Goal: Communication & Community: Answer question/provide support

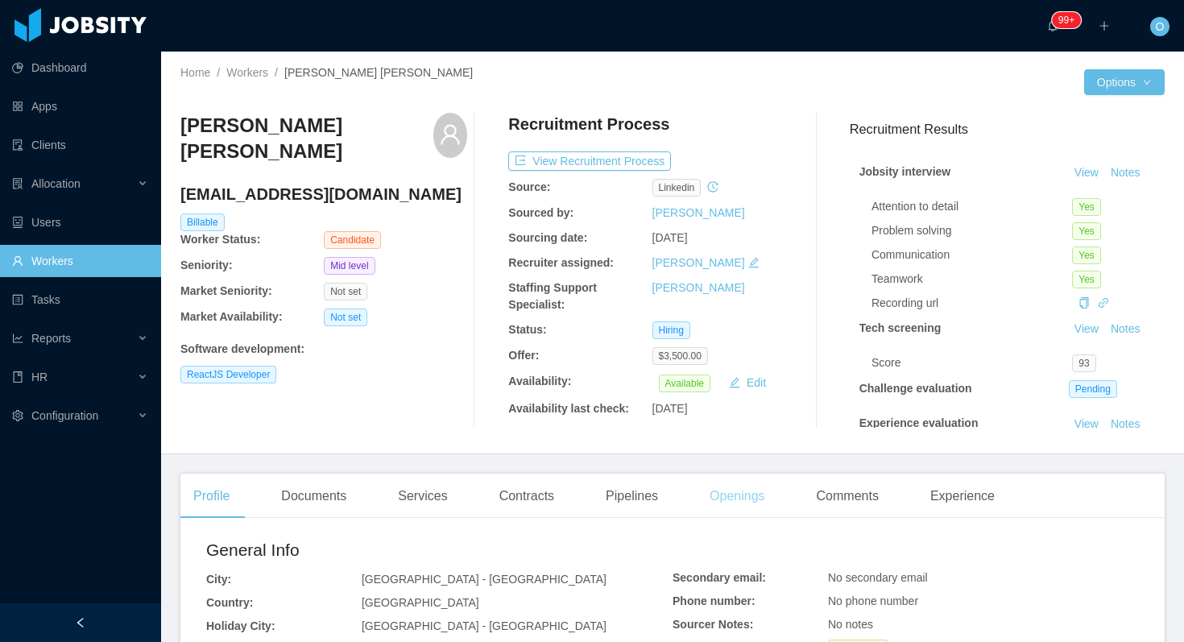
click at [758, 493] on div "Openings" at bounding box center [737, 496] width 81 height 45
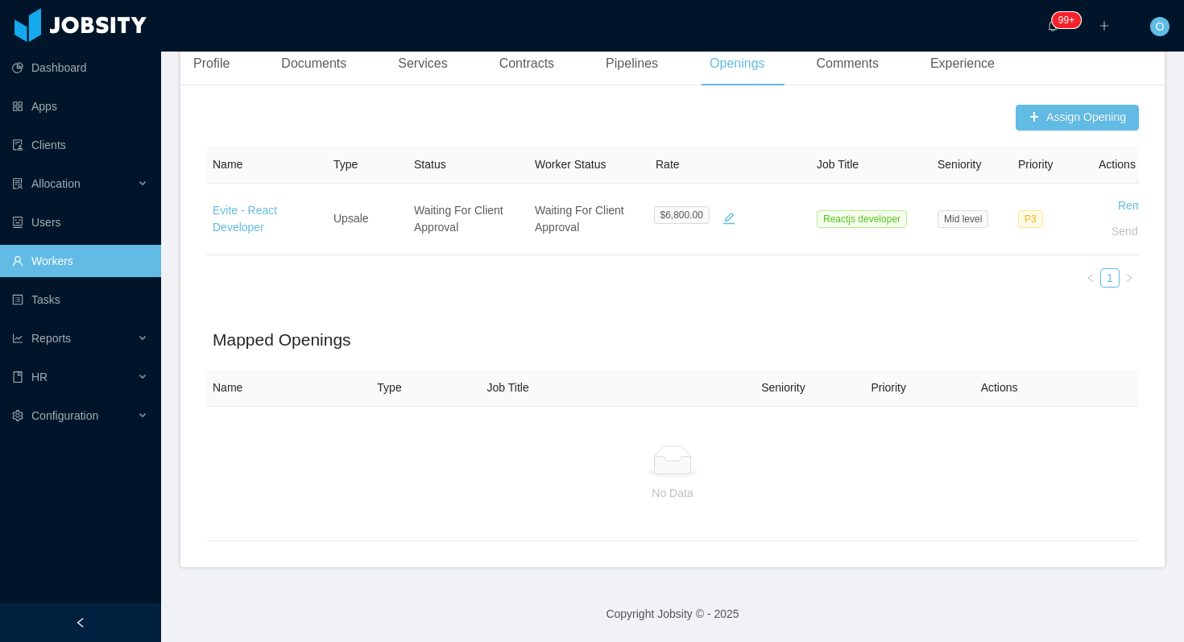
scroll to position [432, 0]
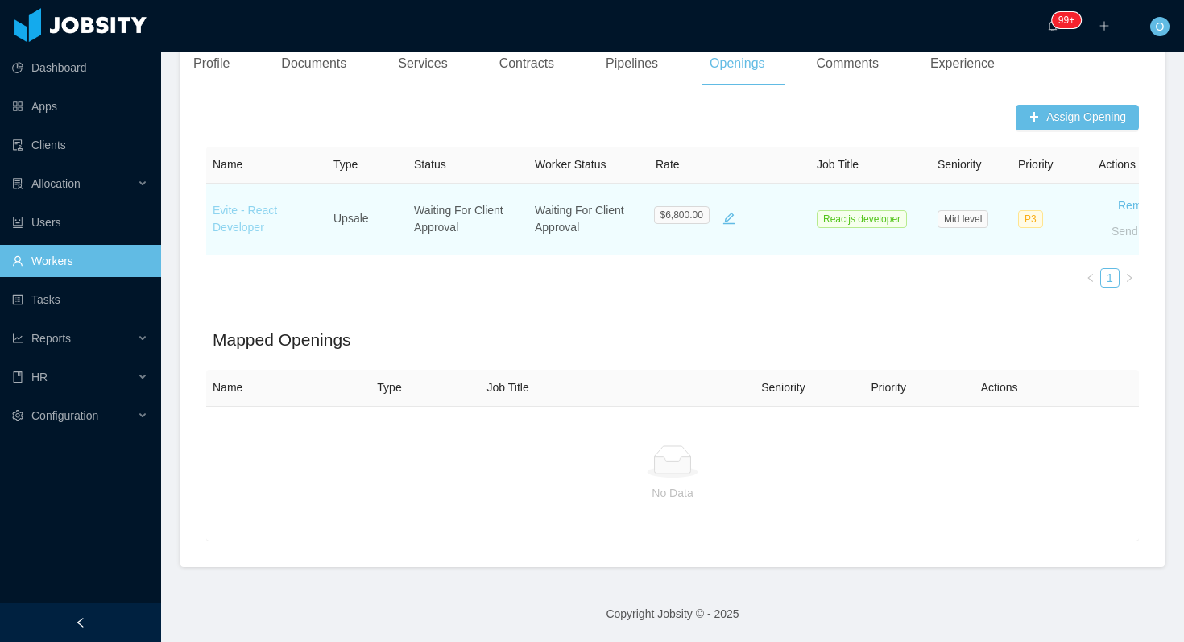
click at [256, 223] on link "Evite - React Developer" at bounding box center [245, 219] width 64 height 30
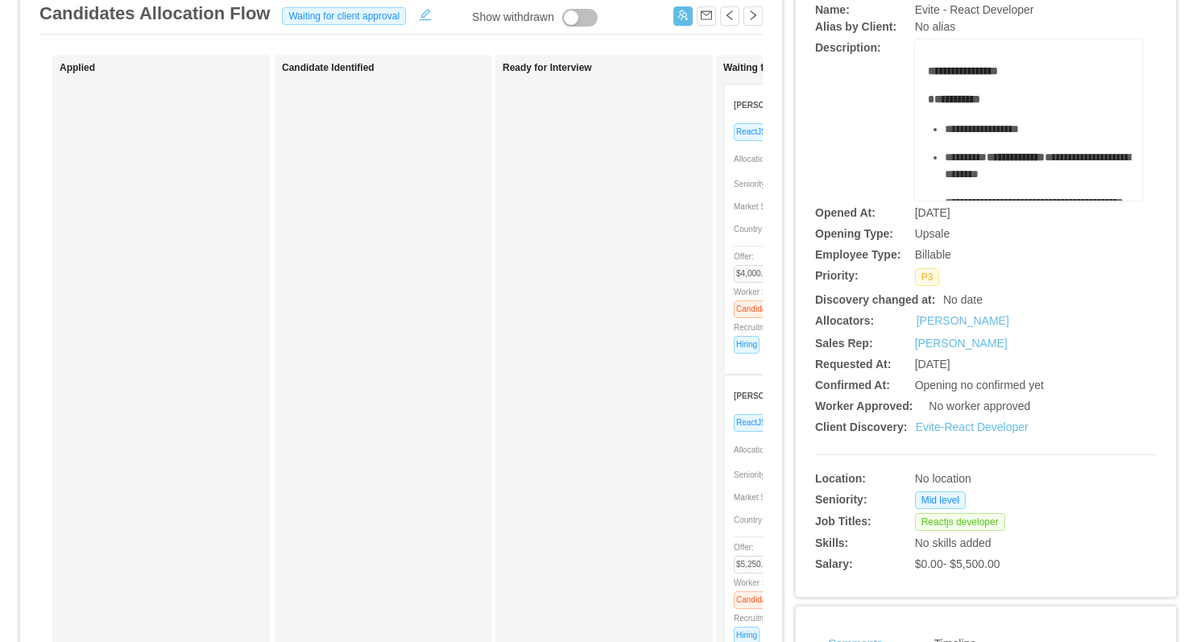
scroll to position [0, 320]
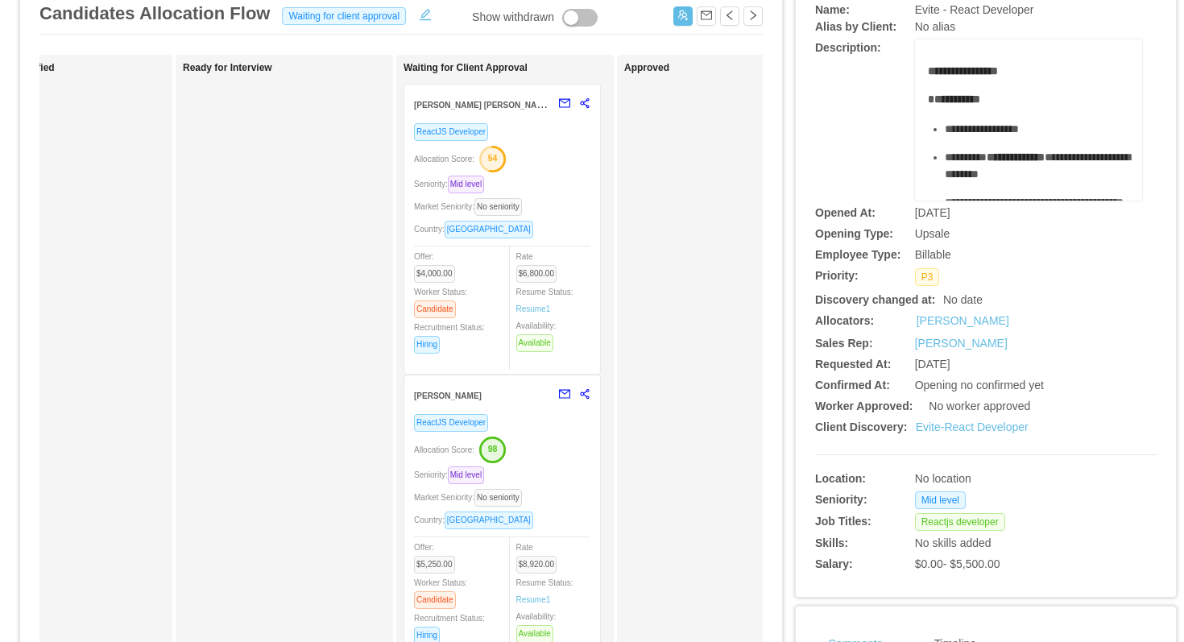
click at [566, 188] on div "Seniority: Mid level" at bounding box center [502, 184] width 176 height 19
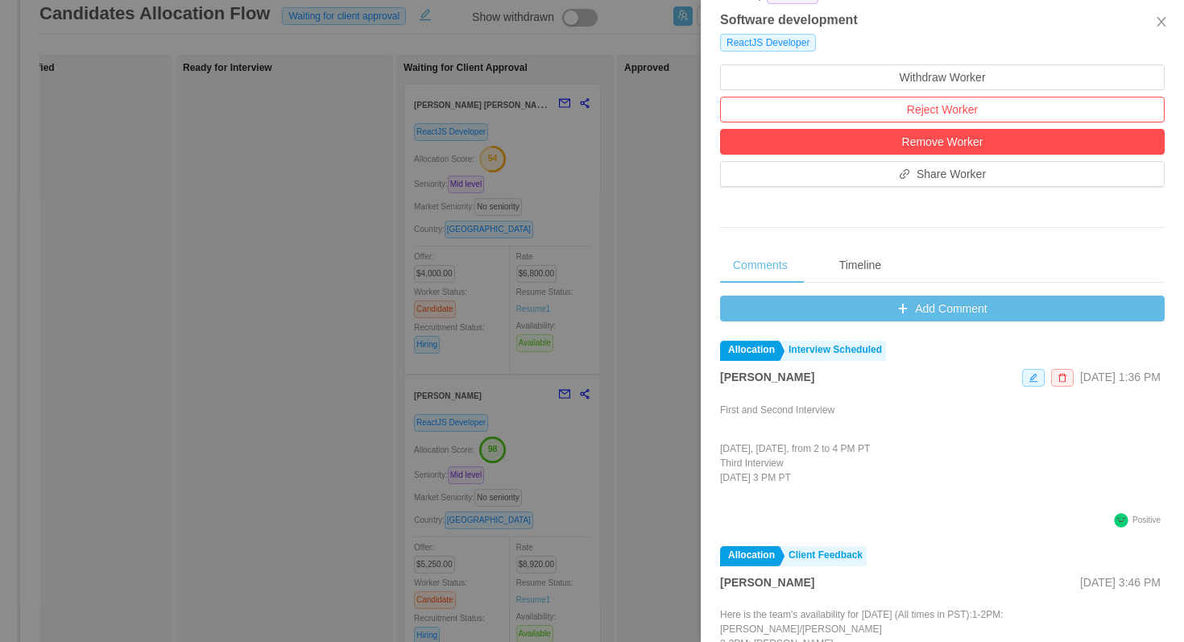
scroll to position [425, 0]
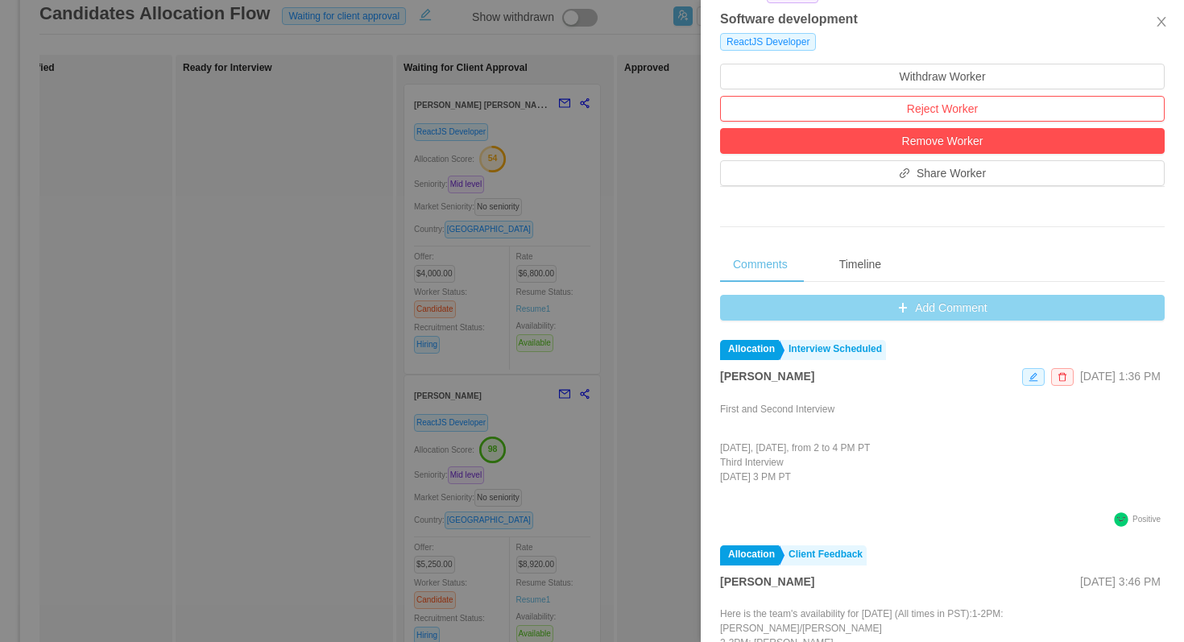
click at [745, 312] on button "Add Comment" at bounding box center [942, 308] width 445 height 26
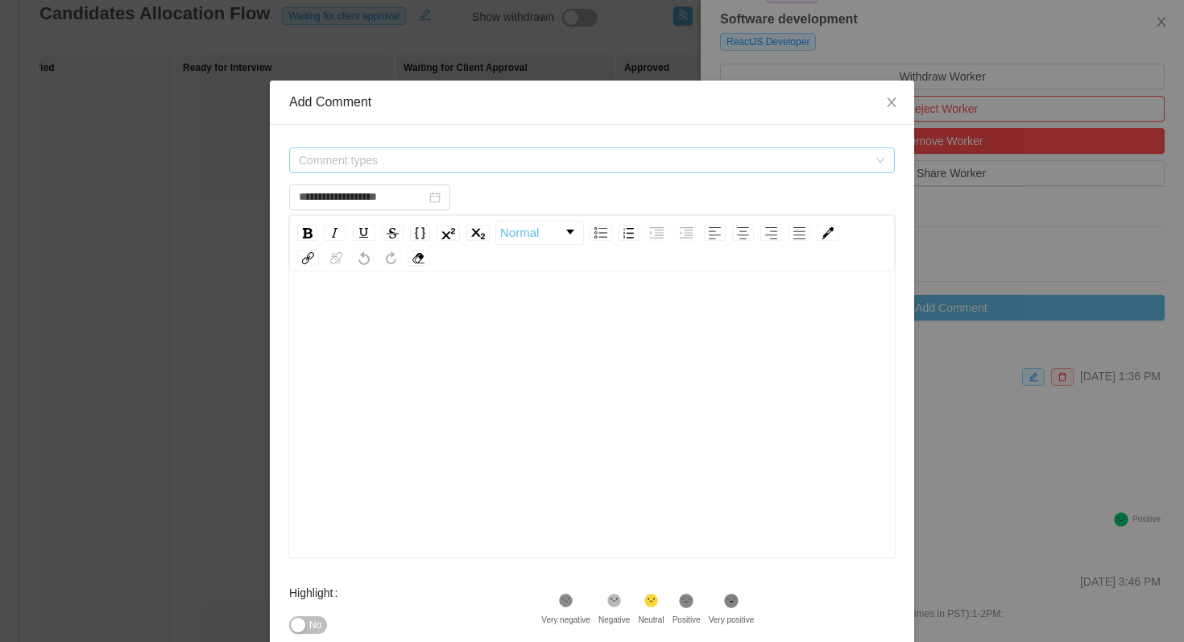
click at [555, 158] on span "Comment types" at bounding box center [583, 160] width 569 height 16
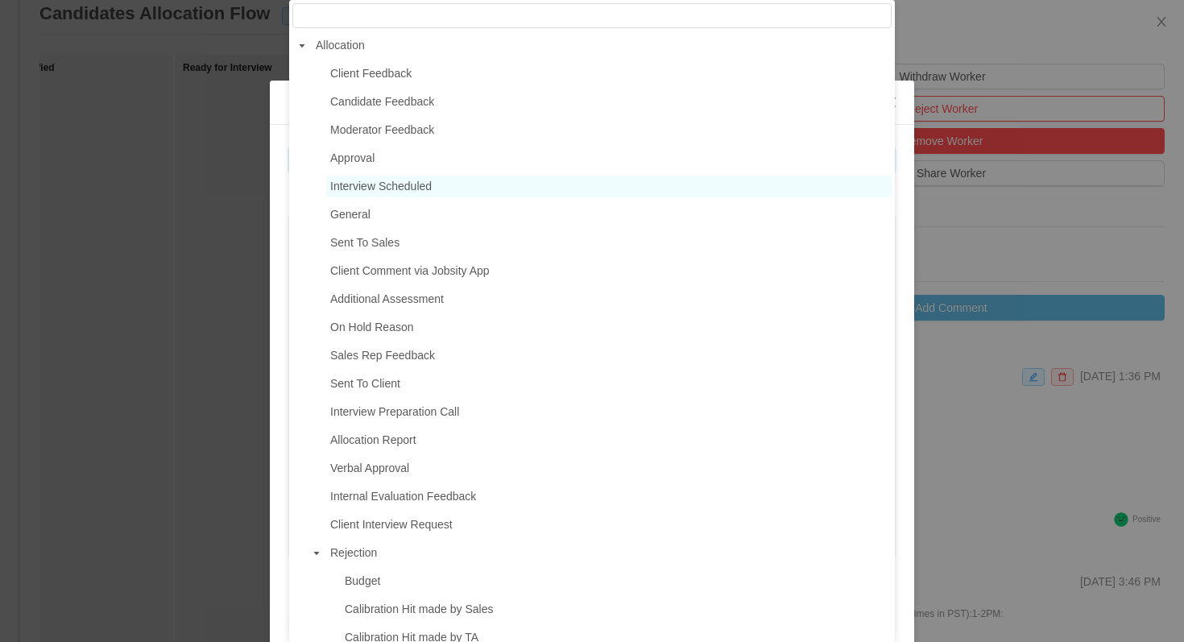
click at [443, 192] on span "Interview Scheduled" at bounding box center [608, 187] width 565 height 22
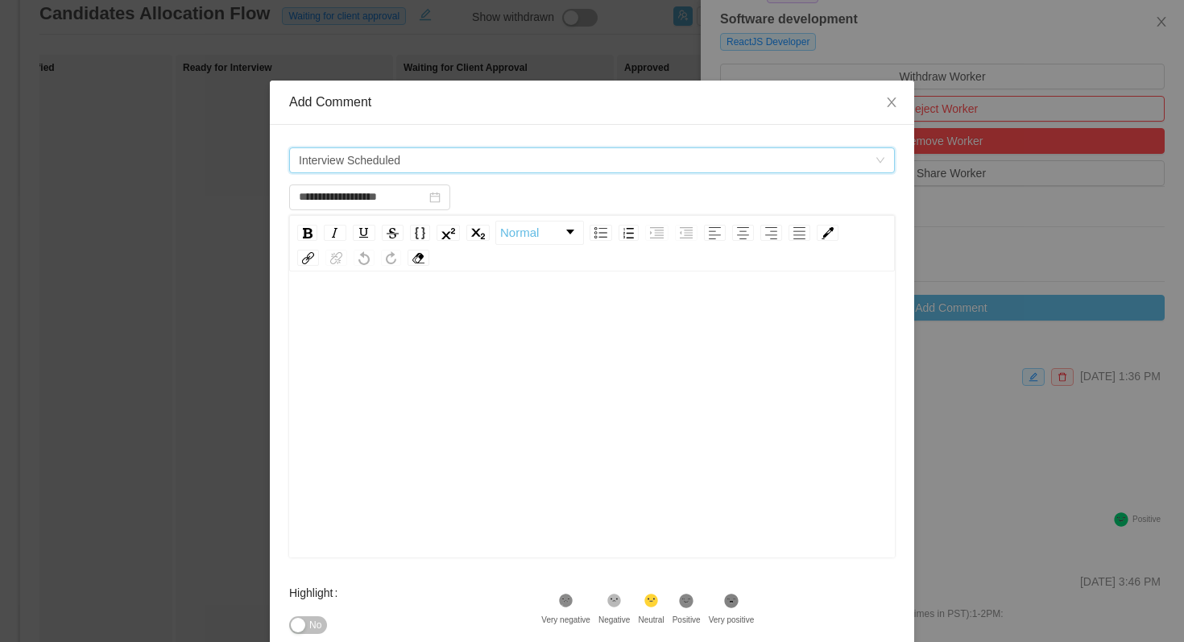
click at [451, 168] on span "Interview Scheduled" at bounding box center [587, 160] width 576 height 24
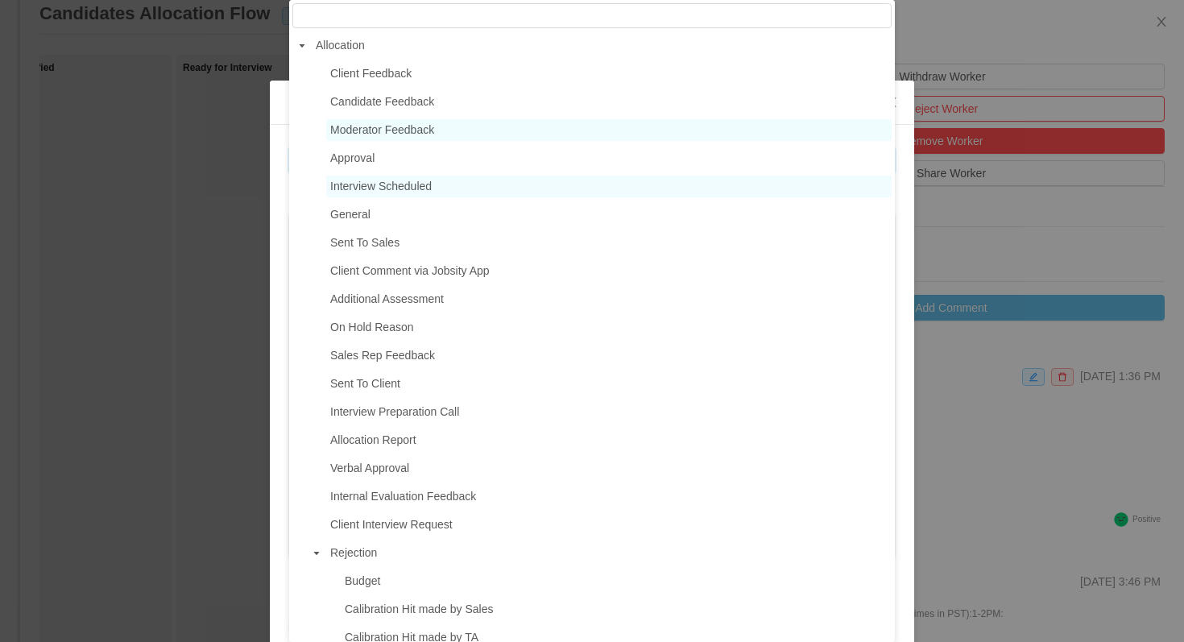
click at [420, 134] on span "Moderator Feedback" at bounding box center [382, 129] width 104 height 13
type input "**********"
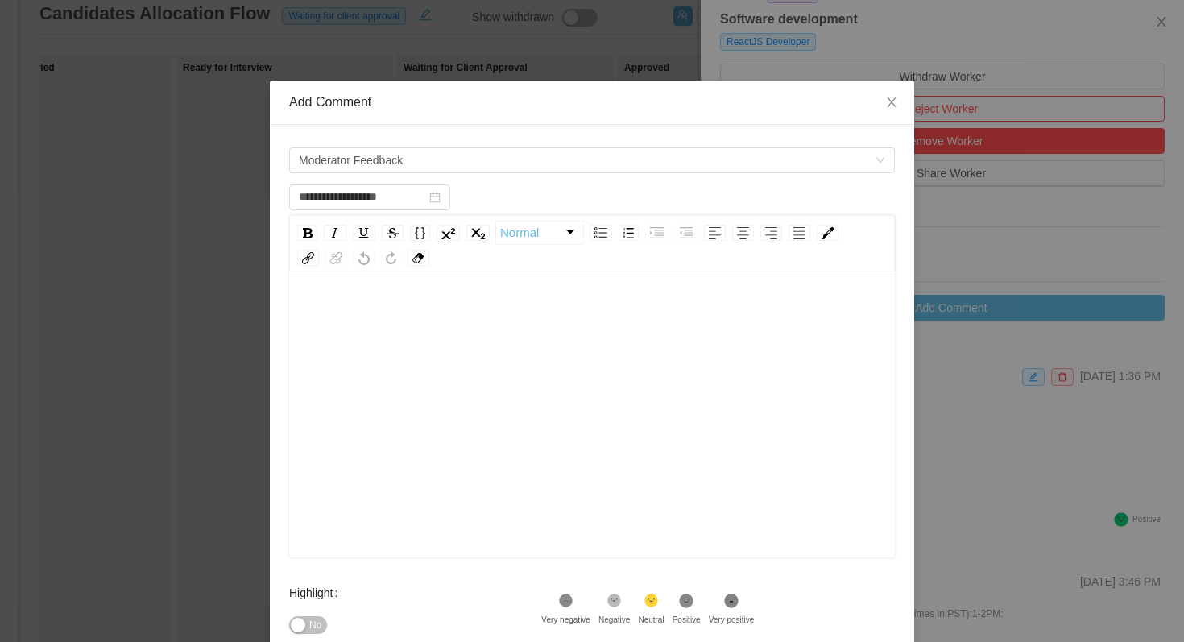
click at [420, 315] on div "rdw-editor" at bounding box center [592, 315] width 581 height 32
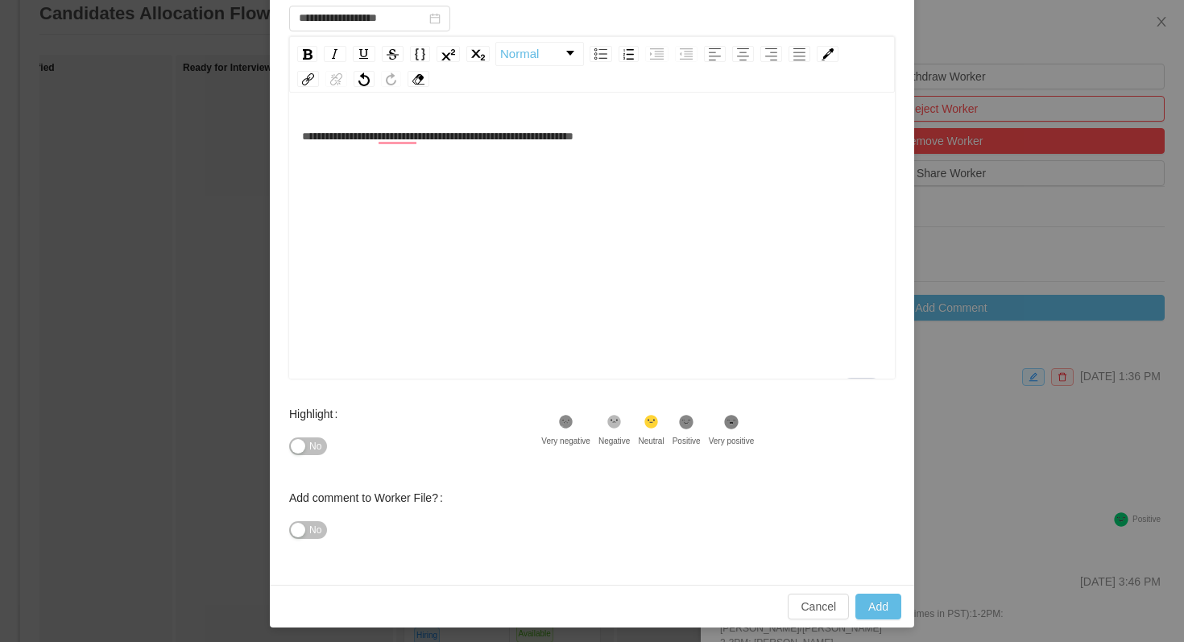
scroll to position [184, 0]
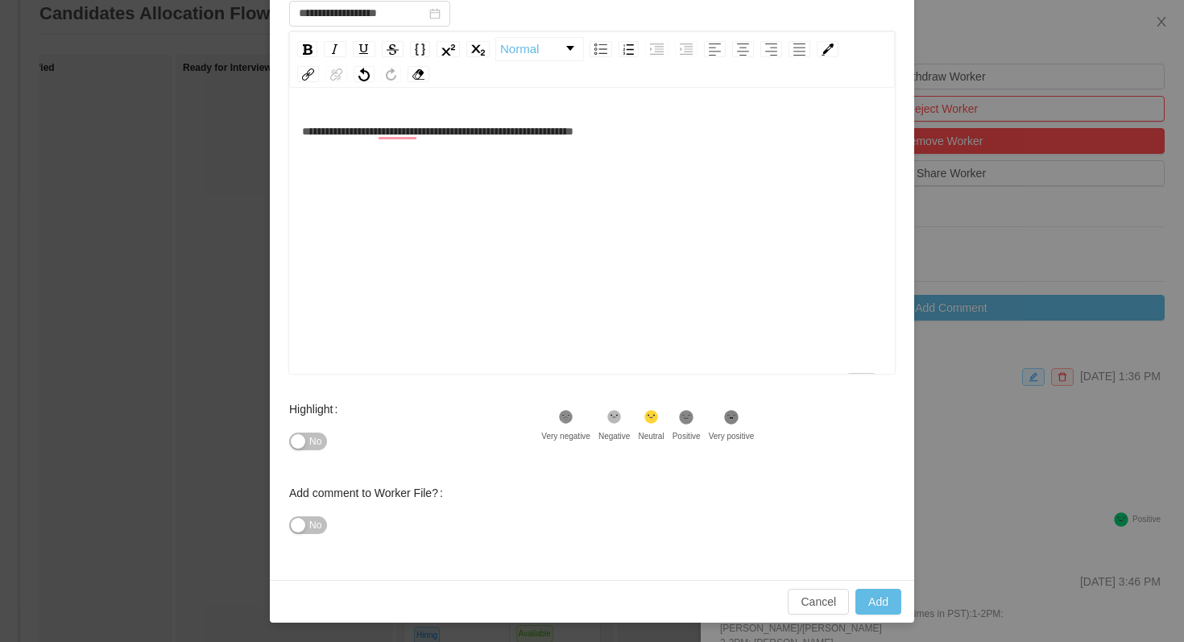
click at [694, 424] on icon ".st1{fill:#232323}" at bounding box center [686, 417] width 16 height 16
click at [869, 599] on button "Add" at bounding box center [878, 602] width 46 height 26
type input "**********"
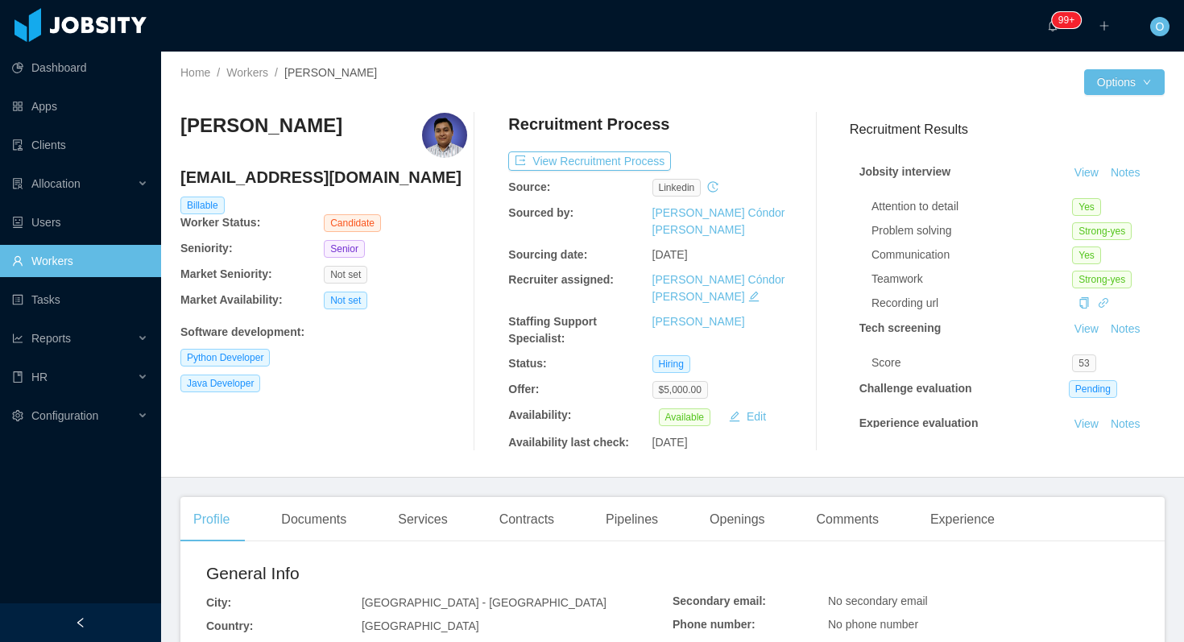
click at [292, 173] on h4 "isccarrasco@hotmail.com" at bounding box center [323, 177] width 287 height 23
copy h4 "isccarrasco@hotmail.com"
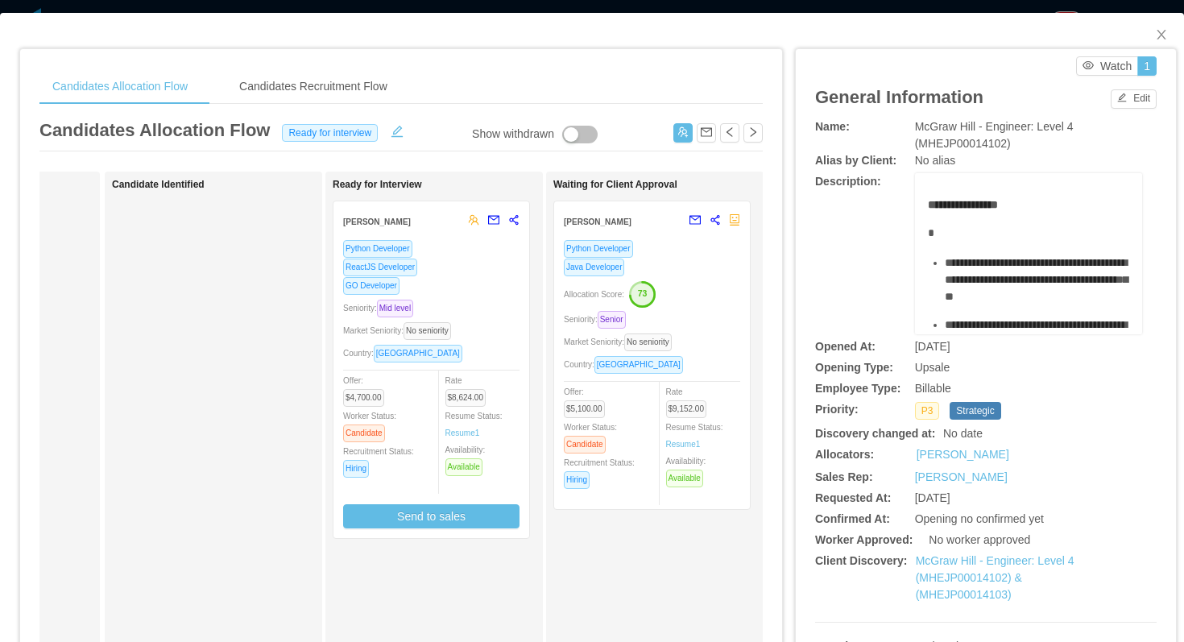
scroll to position [0, 172]
click at [705, 295] on div "Allocation Score: 73" at bounding box center [650, 293] width 176 height 26
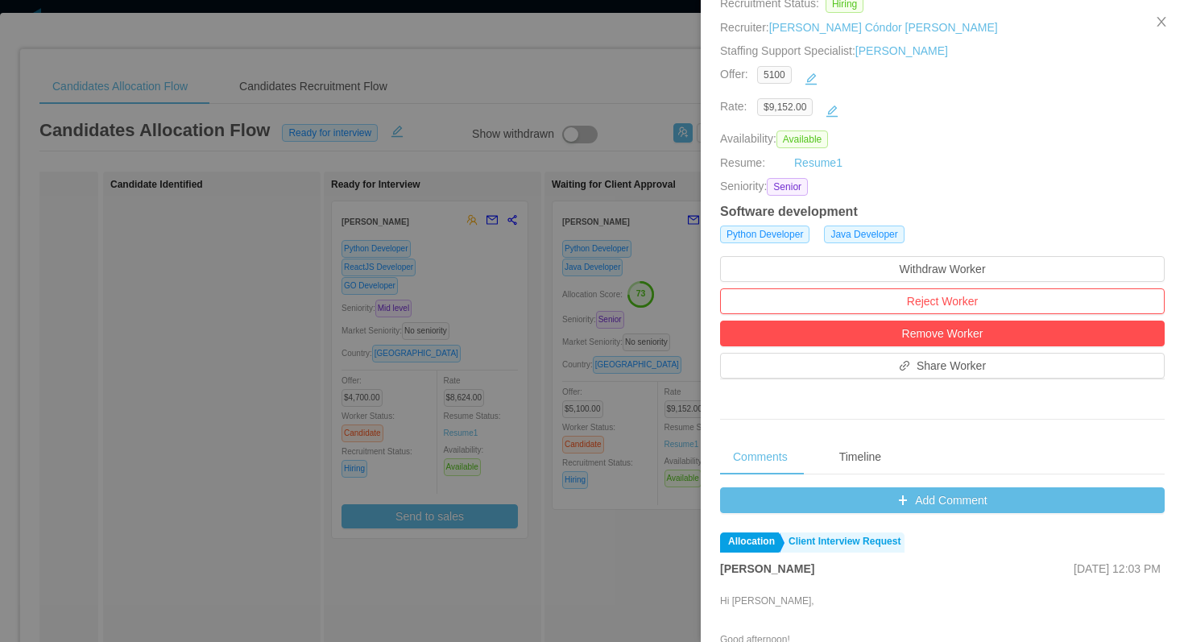
scroll to position [257, 0]
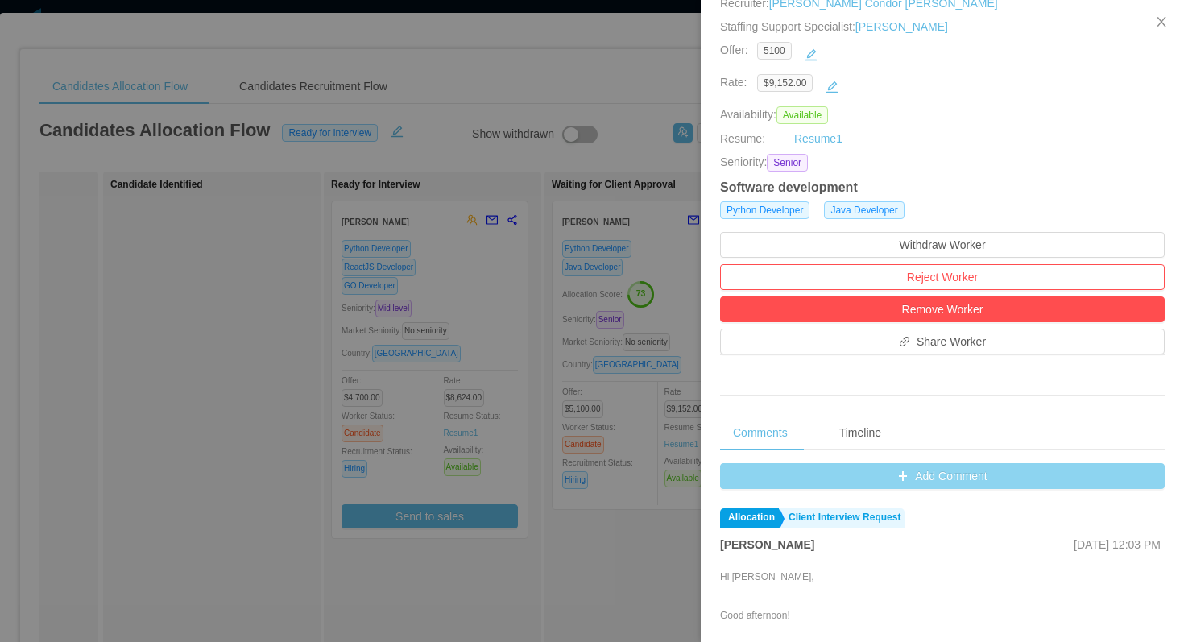
click at [781, 476] on button "Add Comment" at bounding box center [942, 476] width 445 height 26
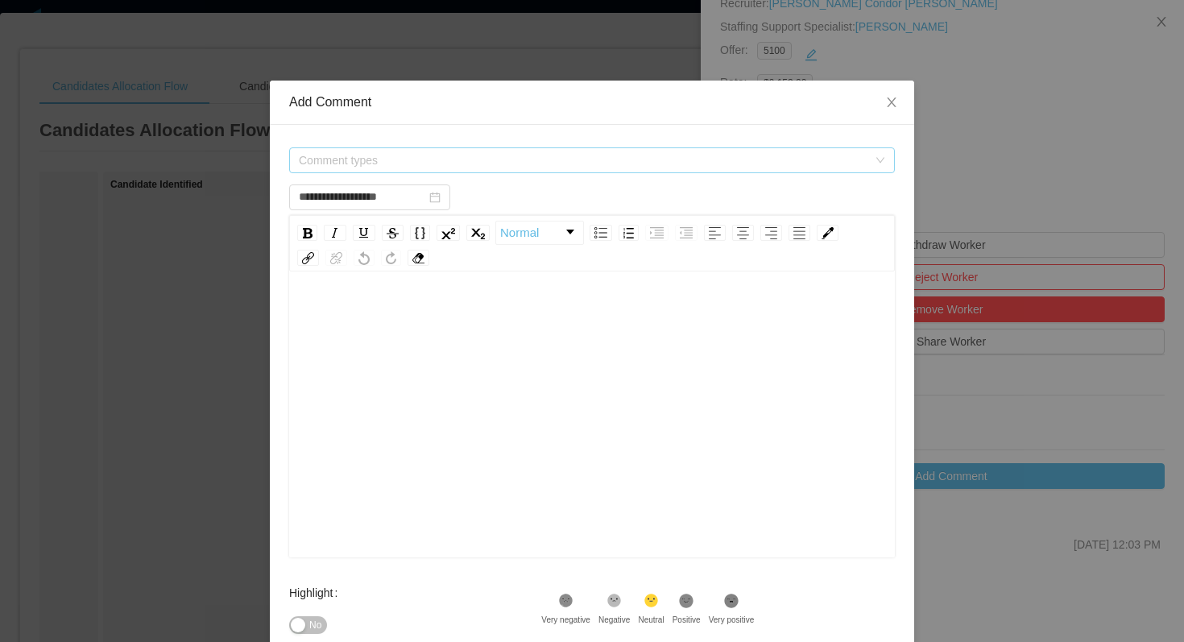
click at [600, 168] on span "Comment types" at bounding box center [583, 160] width 569 height 16
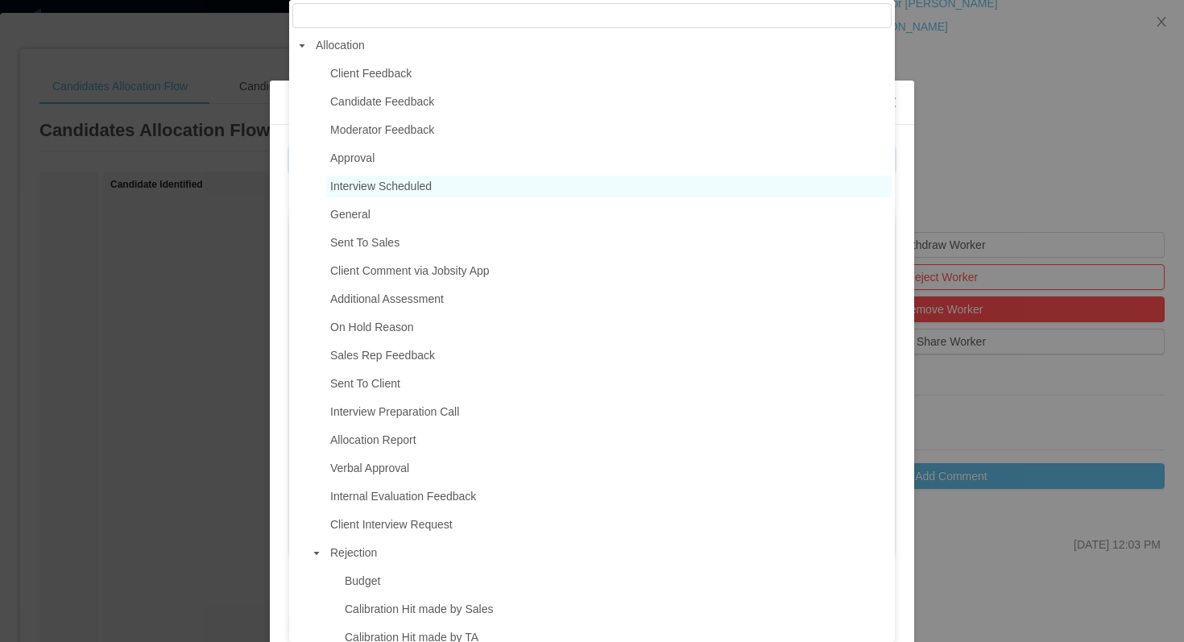
click at [453, 188] on span "Interview Scheduled" at bounding box center [608, 187] width 565 height 22
type input "**********"
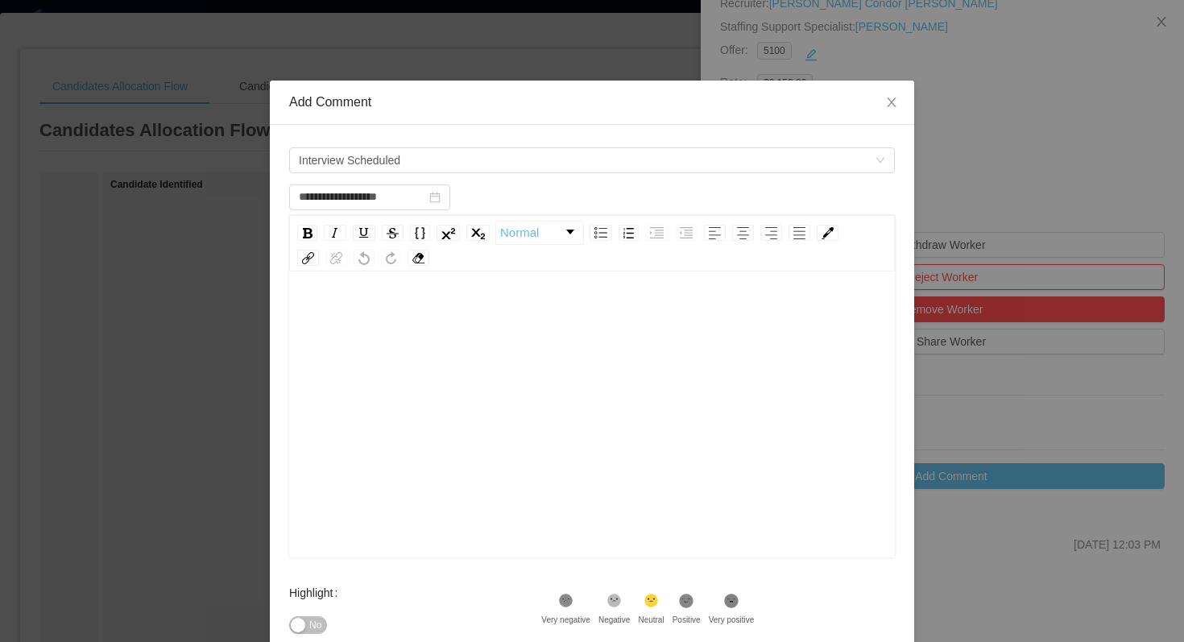
click at [462, 299] on div "rdw-editor" at bounding box center [592, 315] width 581 height 32
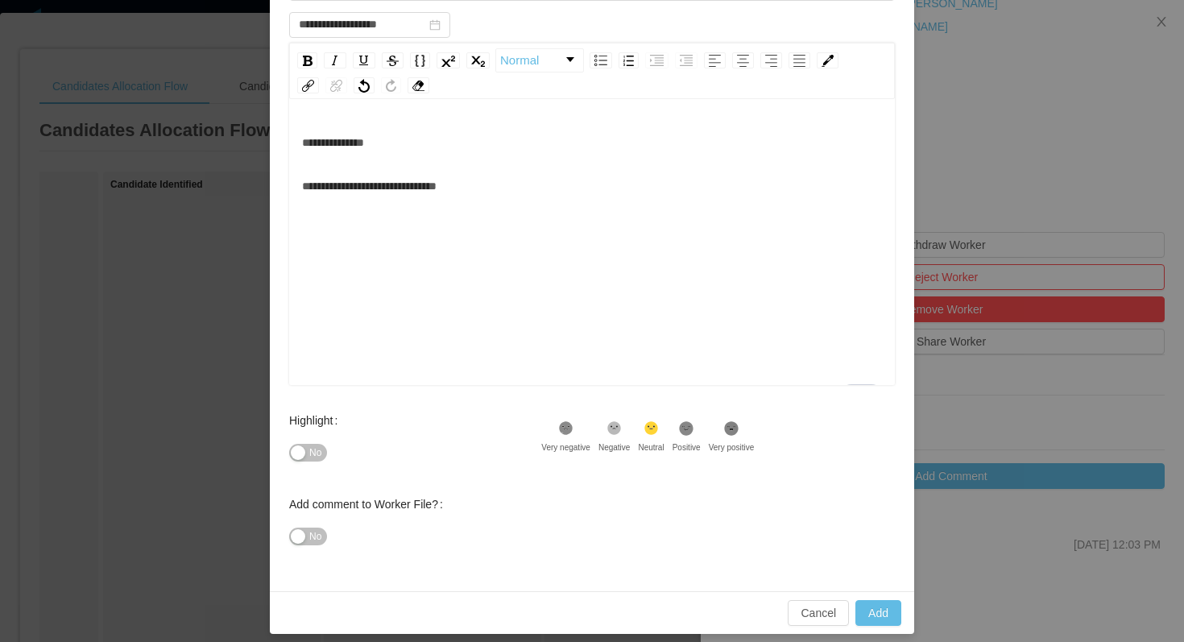
scroll to position [184, 0]
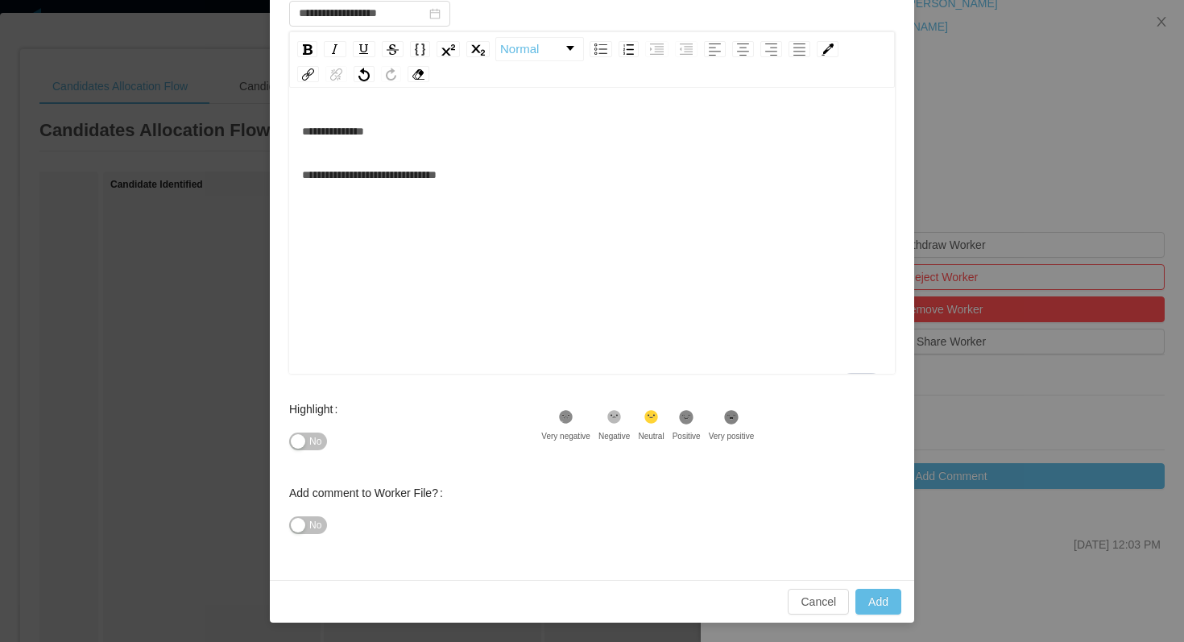
click at [694, 423] on icon ".st1{fill:#232323}" at bounding box center [686, 417] width 16 height 16
click at [891, 599] on button "Add" at bounding box center [878, 602] width 46 height 26
type input "**********"
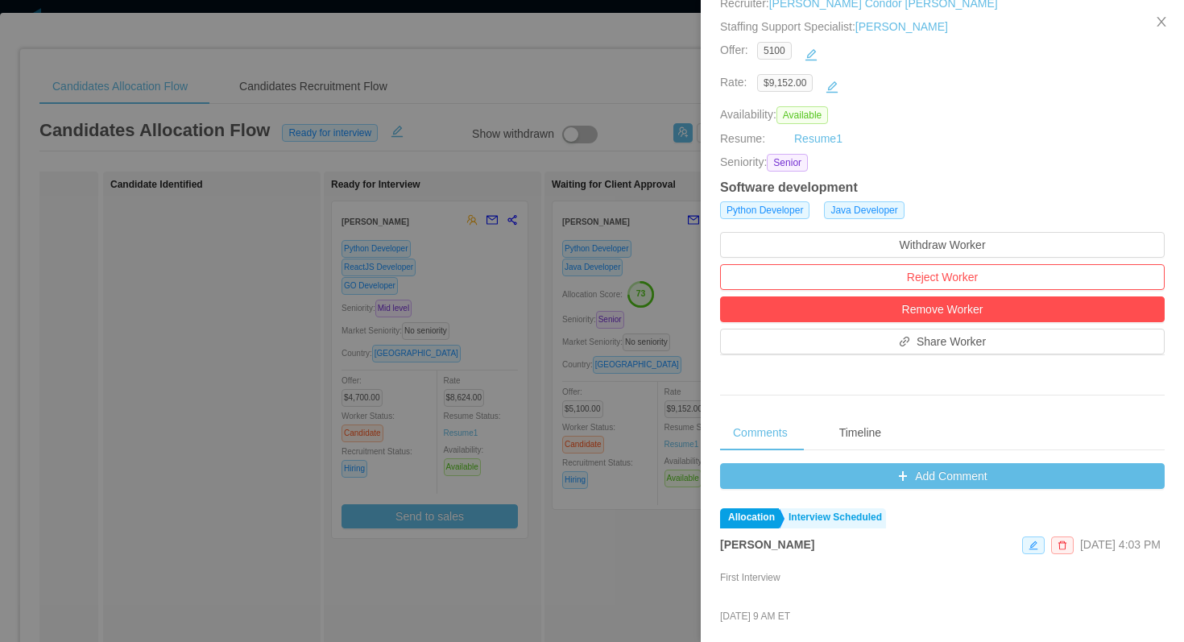
click at [204, 38] on div at bounding box center [592, 321] width 1184 height 642
